Goal: Navigation & Orientation: Find specific page/section

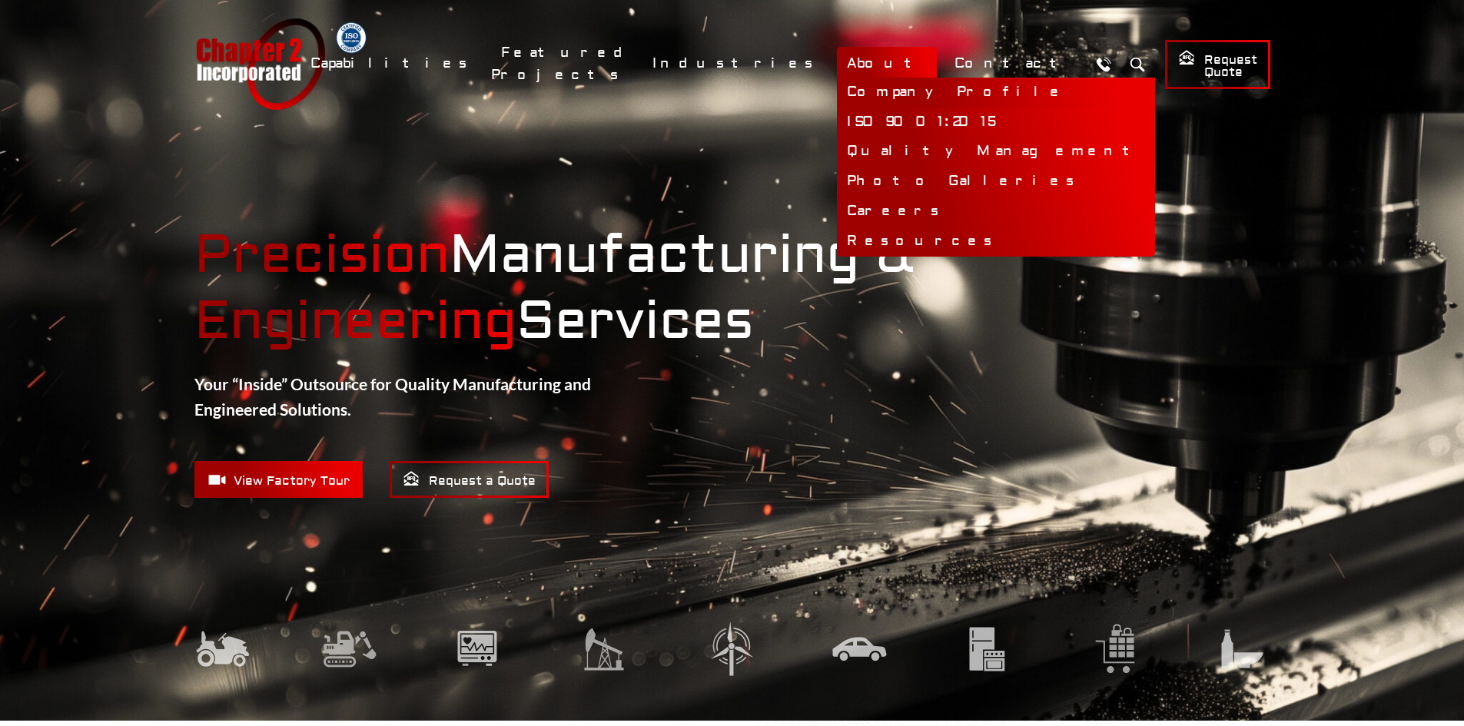
click at [929, 86] on link "Company Profile" at bounding box center [996, 93] width 318 height 30
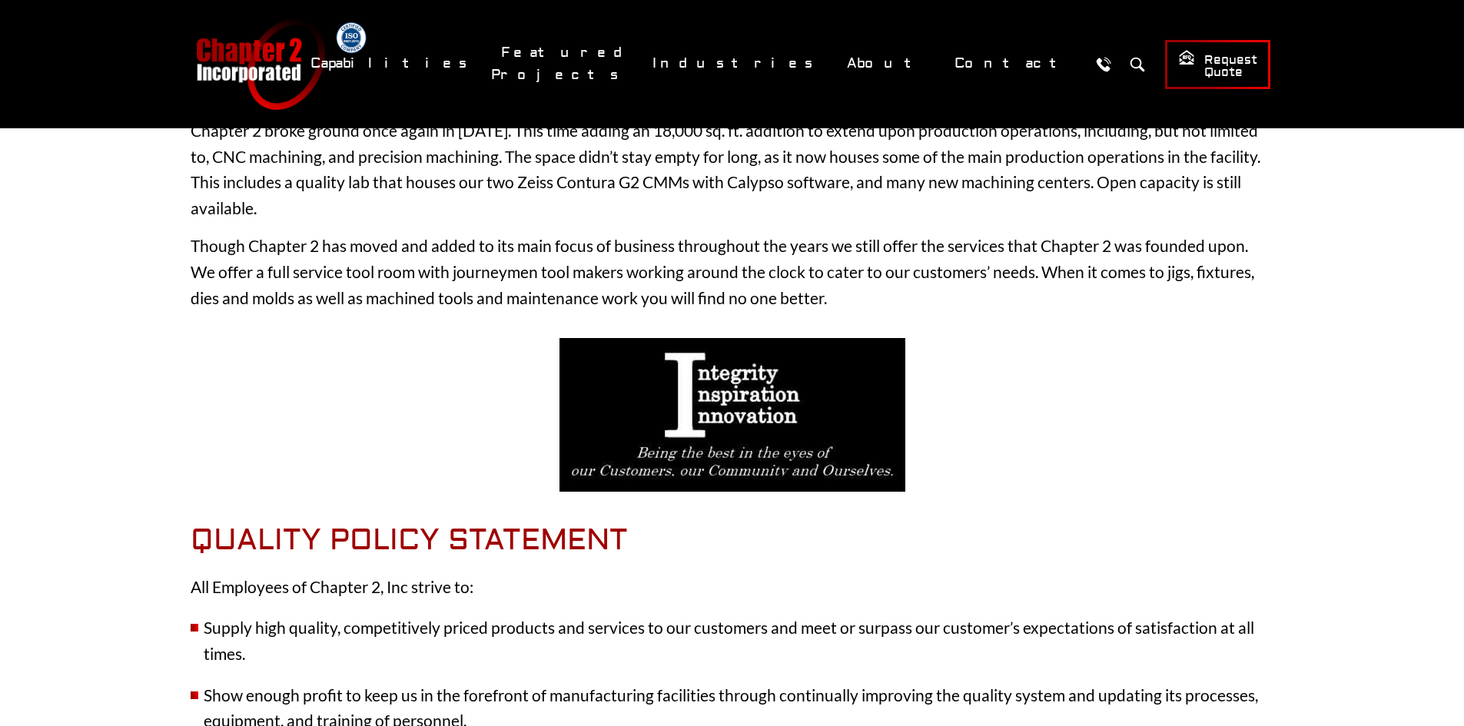
scroll to position [231, 0]
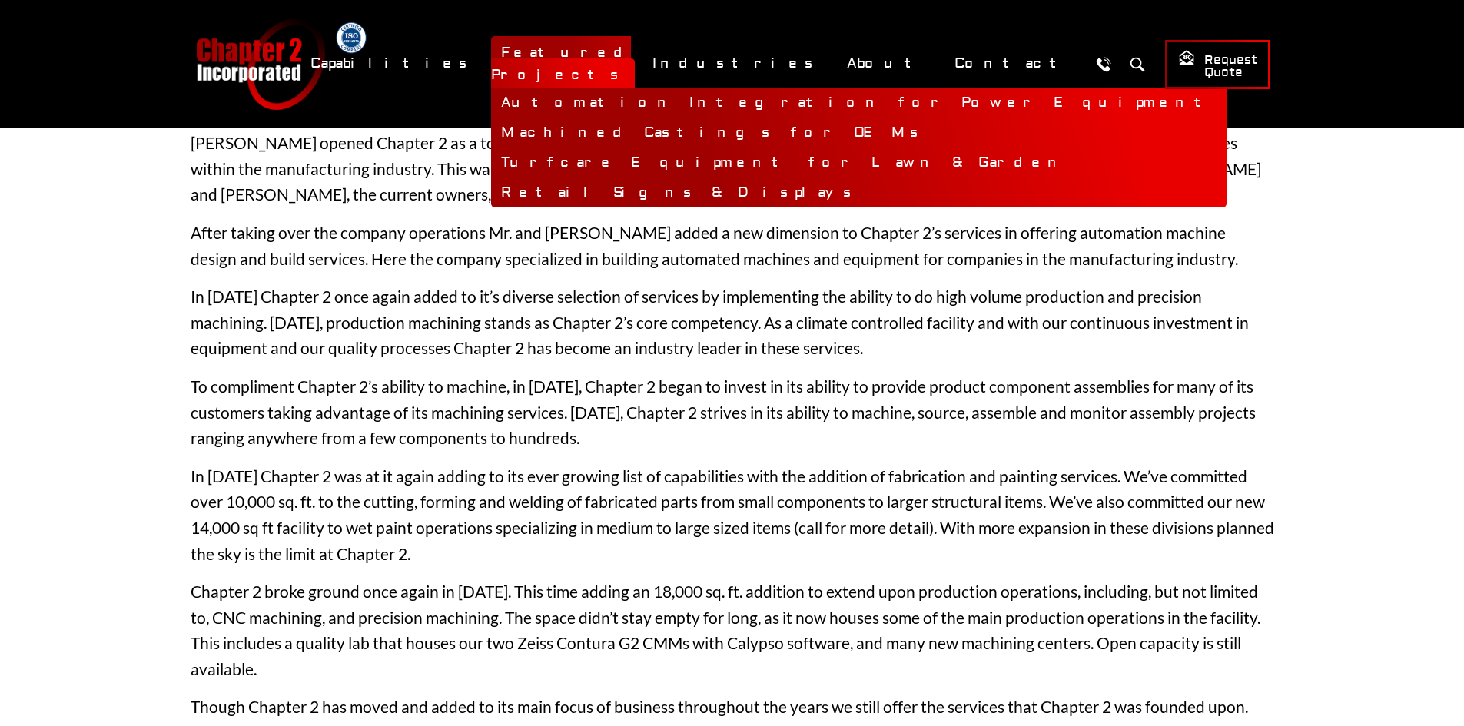
click at [635, 63] on link "Featured Projects" at bounding box center [563, 63] width 144 height 55
click at [714, 90] on link "Automation Integration for Power Equipment" at bounding box center [858, 103] width 735 height 30
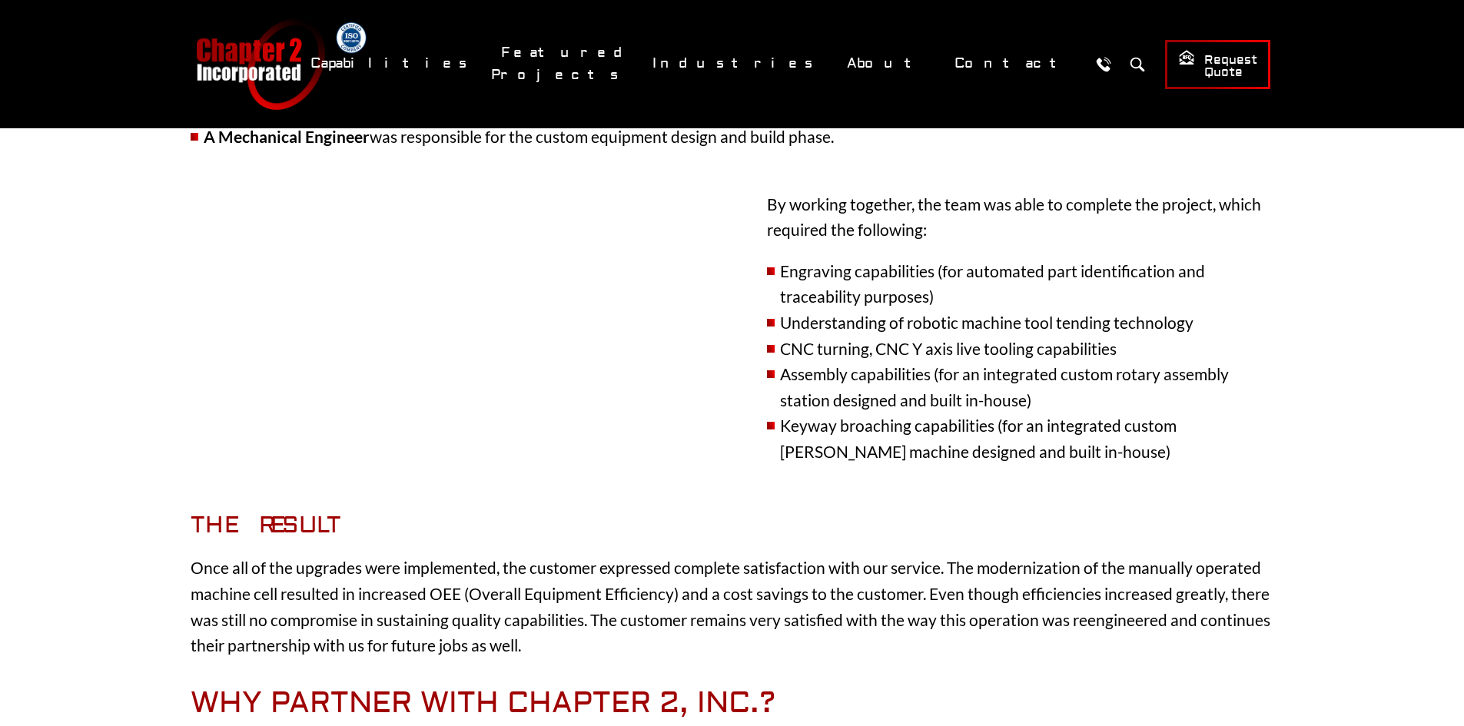
scroll to position [692, 0]
